Goal: Task Accomplishment & Management: Manage account settings

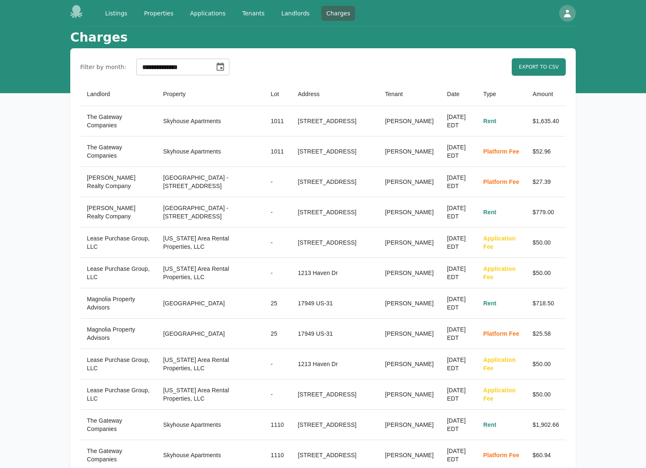
select select "**"
click at [75, 12] on icon at bounding box center [76, 11] width 12 height 13
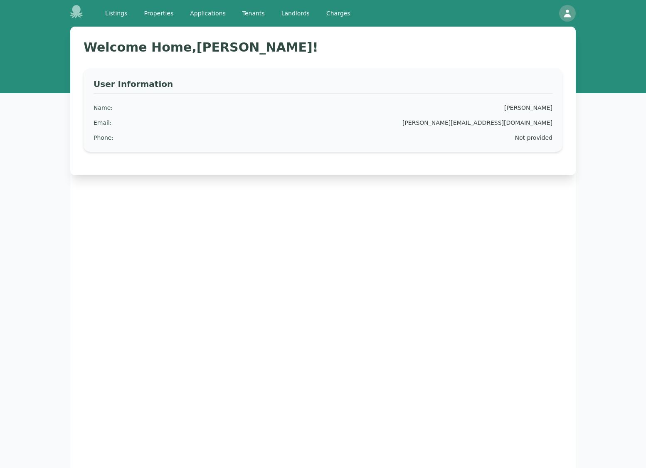
click at [75, 11] on icon at bounding box center [76, 11] width 12 height 13
click at [334, 12] on link "Charges" at bounding box center [339, 13] width 34 height 15
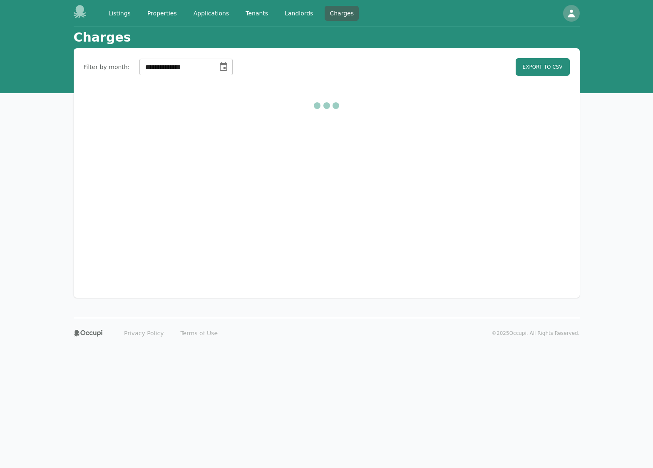
select select "**"
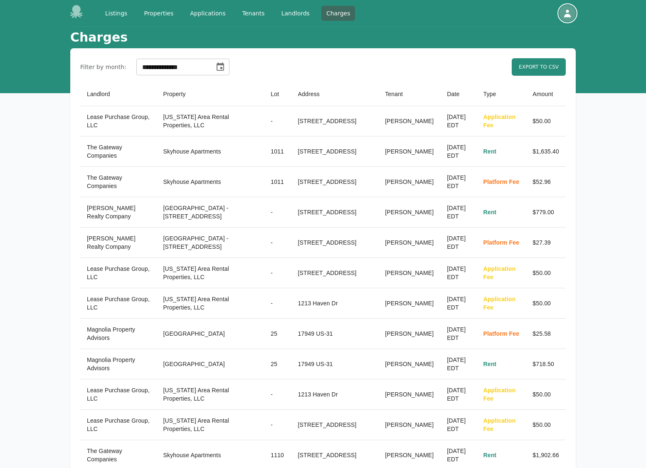
click at [567, 19] on div "button" at bounding box center [568, 13] width 17 height 17
click at [523, 33] on button "Your Profile" at bounding box center [536, 32] width 80 height 15
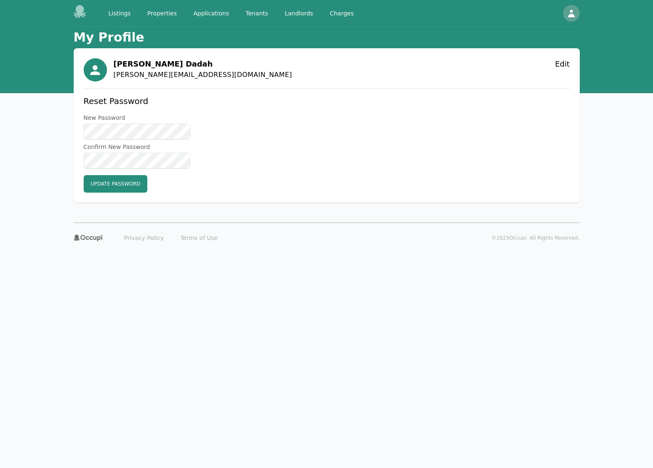
click at [75, 10] on icon at bounding box center [79, 11] width 12 height 13
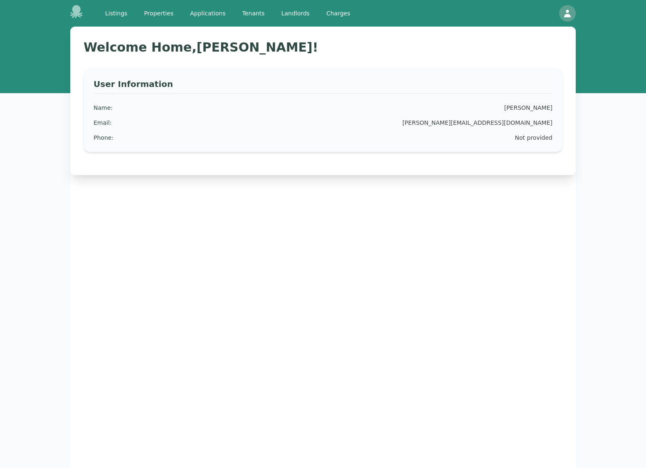
click at [75, 10] on icon at bounding box center [76, 11] width 12 height 13
click at [79, 11] on icon at bounding box center [76, 11] width 12 height 13
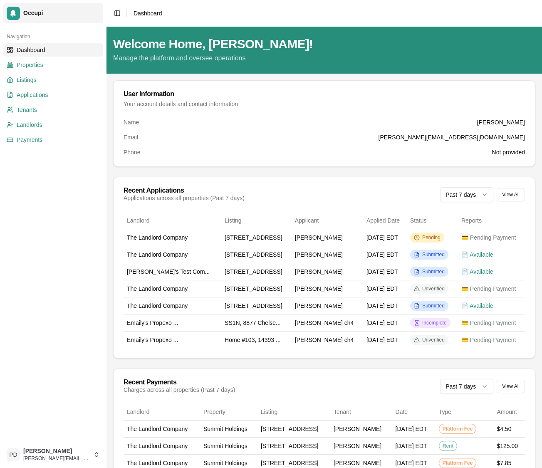
click at [17, 15] on div at bounding box center [13, 13] width 13 height 13
click at [34, 14] on span "Occupi" at bounding box center [61, 13] width 77 height 7
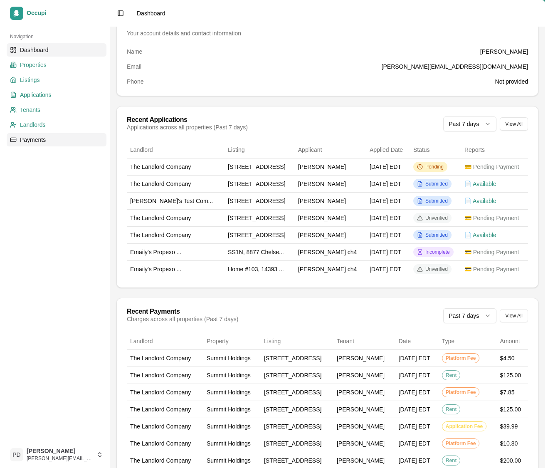
scroll to position [77, 0]
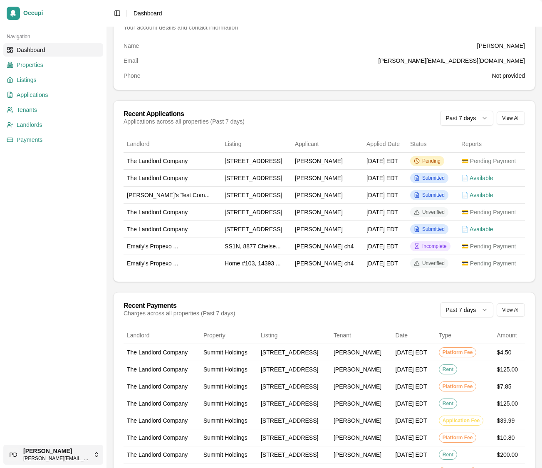
click at [59, 391] on html "Occupi Navigation Dashboard Properties Listings Applications Tenants Landlords …" at bounding box center [271, 157] width 542 height 468
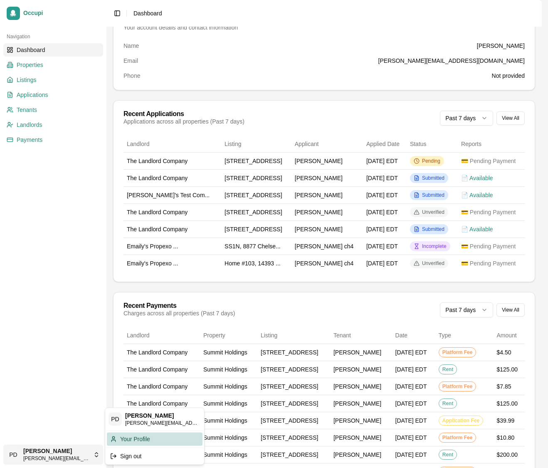
click at [134, 440] on div "Your Profile" at bounding box center [155, 438] width 96 height 13
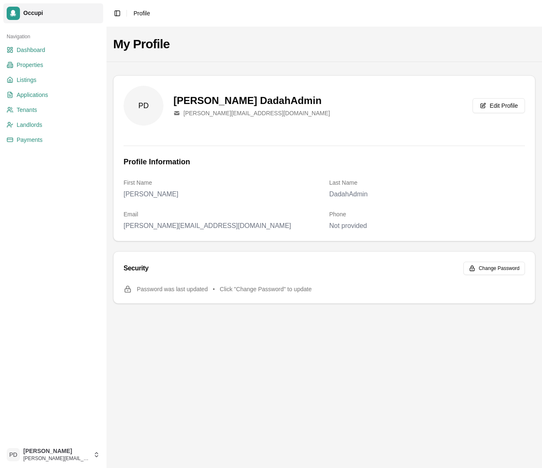
click at [39, 17] on span "Occupi" at bounding box center [61, 13] width 77 height 7
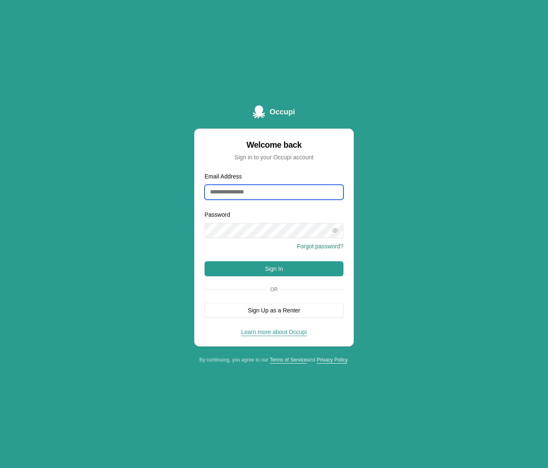
click at [231, 193] on input "Email Address" at bounding box center [274, 192] width 139 height 15
type input "**********"
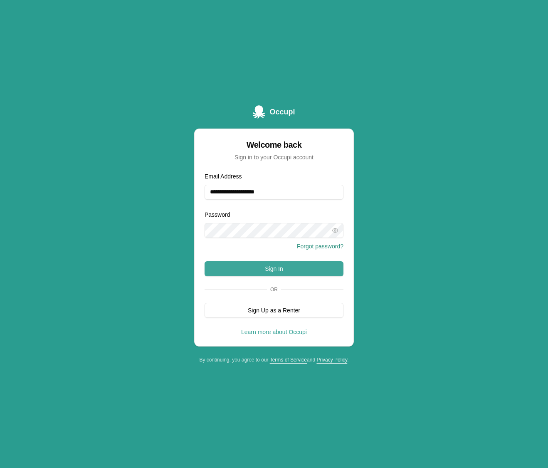
click at [270, 268] on button "Sign In" at bounding box center [274, 268] width 139 height 15
